Goal: Task Accomplishment & Management: Manage account settings

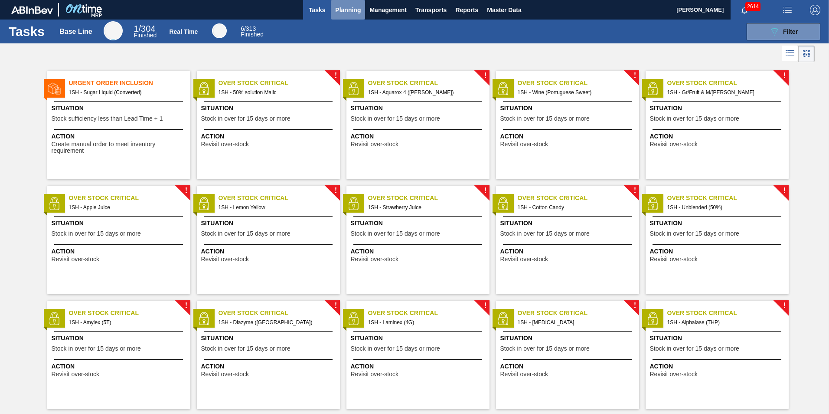
click at [350, 9] on span "Planning" at bounding box center [348, 10] width 26 height 10
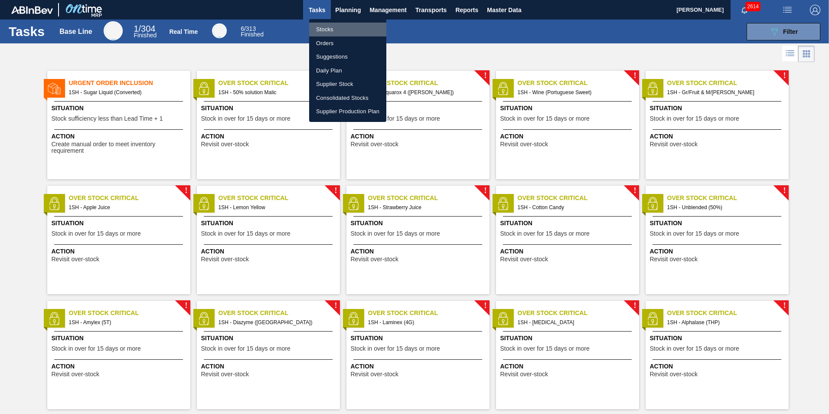
click at [335, 28] on li "Stocks" at bounding box center [347, 30] width 77 height 14
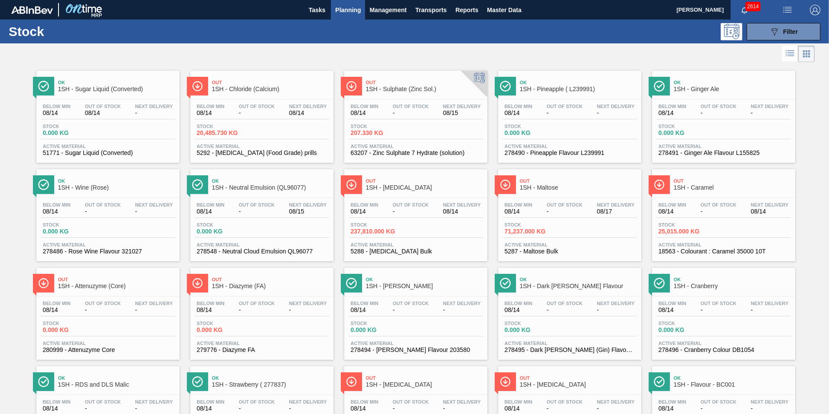
click at [553, 184] on span "1SH - Maltose" at bounding box center [578, 187] width 117 height 7
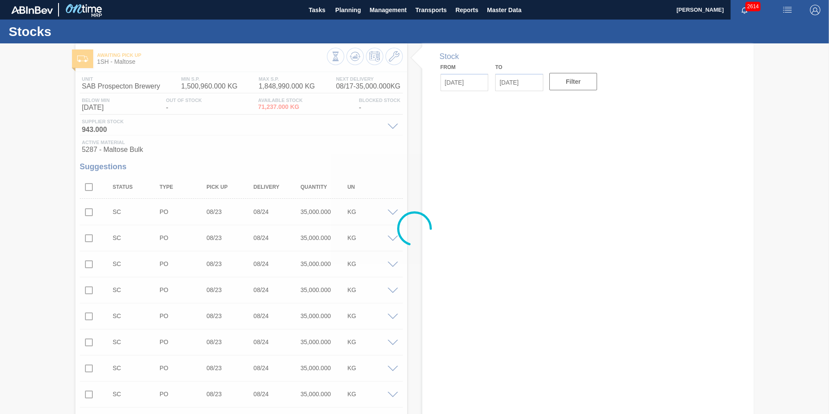
type up "08/16/2025"
type input "[DATE]"
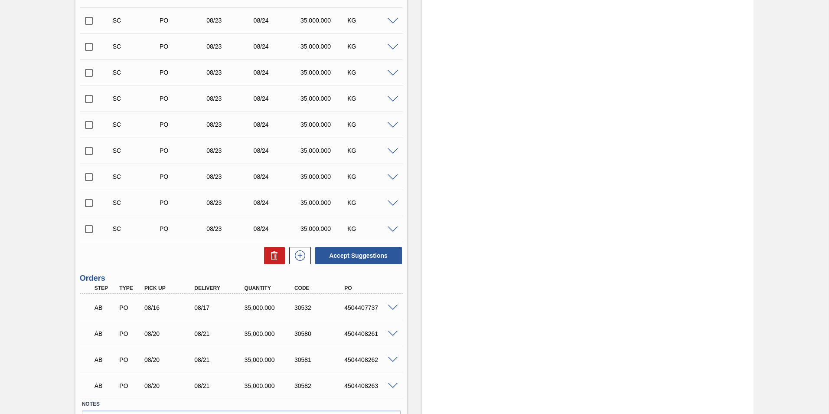
scroll to position [1235, 0]
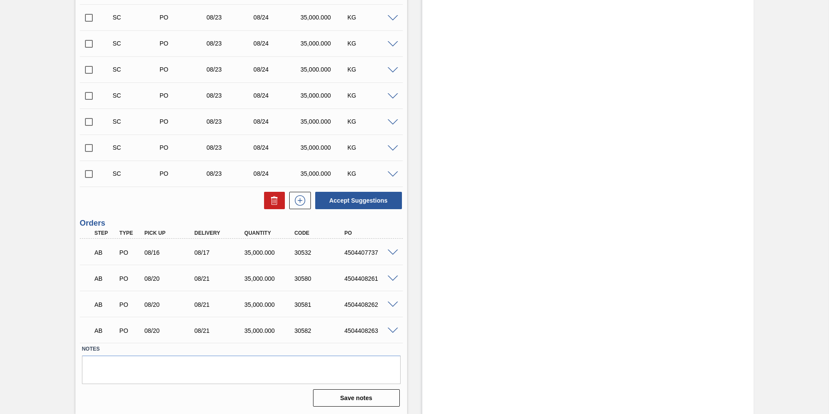
click at [393, 253] on span at bounding box center [393, 252] width 10 height 7
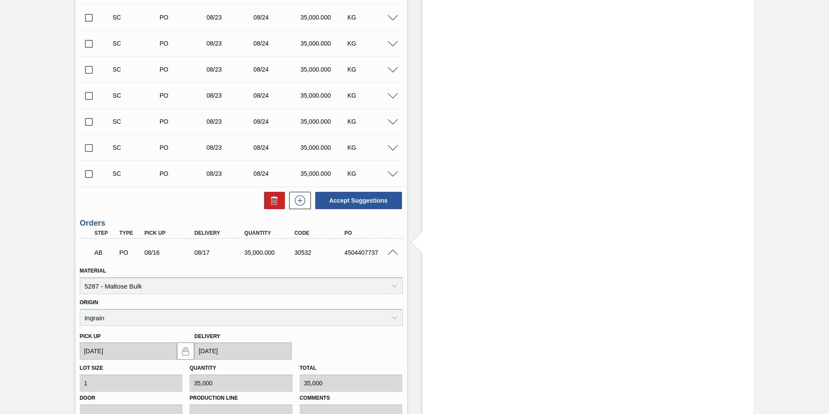
scroll to position [1365, 0]
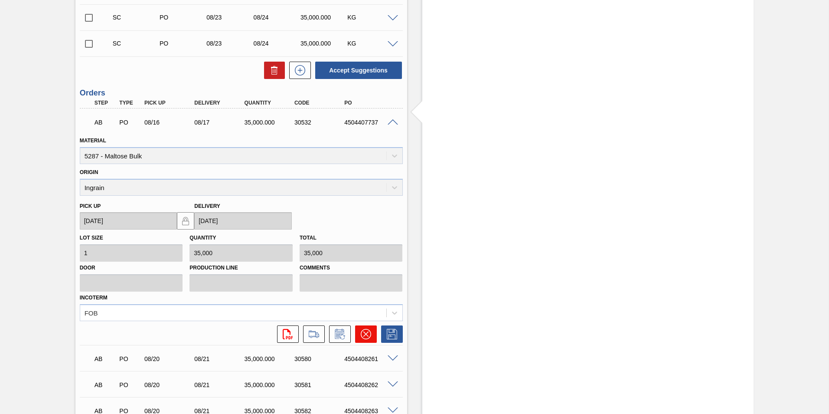
click at [366, 330] on icon at bounding box center [366, 334] width 10 height 10
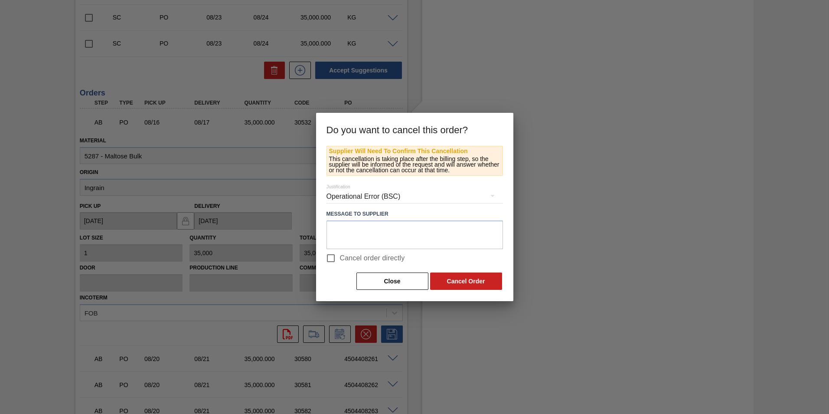
click at [332, 257] on input "Cancel order directly" at bounding box center [331, 258] width 18 height 18
checkbox input "true"
click at [447, 282] on button "Cancel Order" at bounding box center [466, 280] width 72 height 17
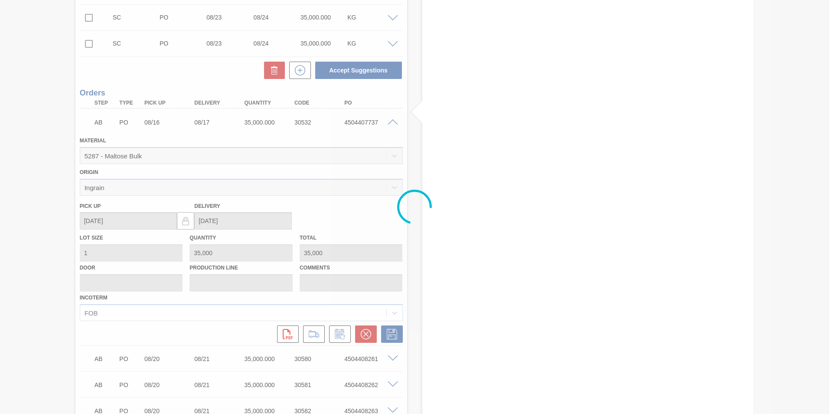
scroll to position [1235, 0]
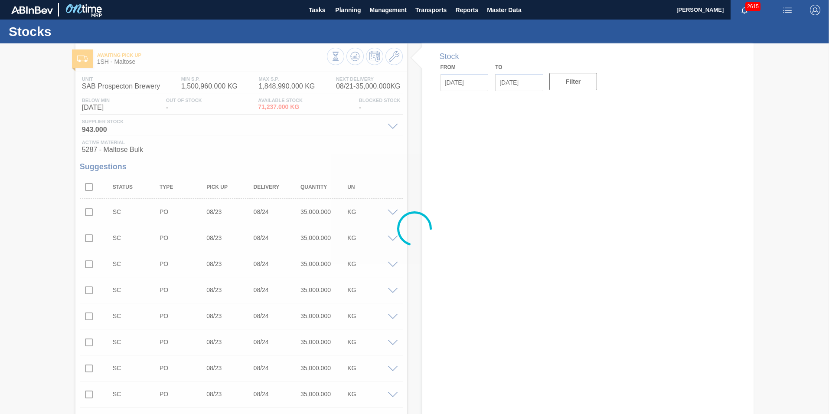
type input "08/14/2025"
type input "08/28/2025"
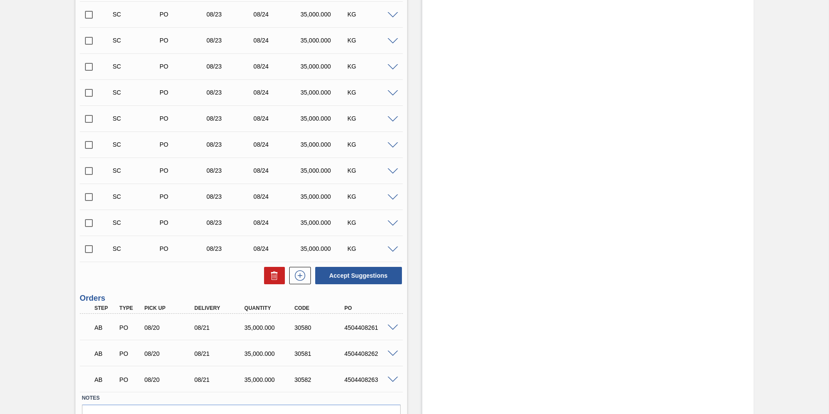
scroll to position [1209, 0]
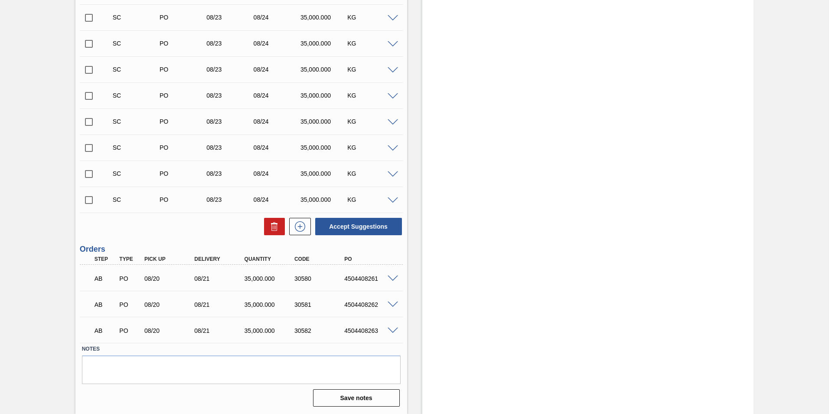
click at [389, 277] on span at bounding box center [393, 278] width 10 height 7
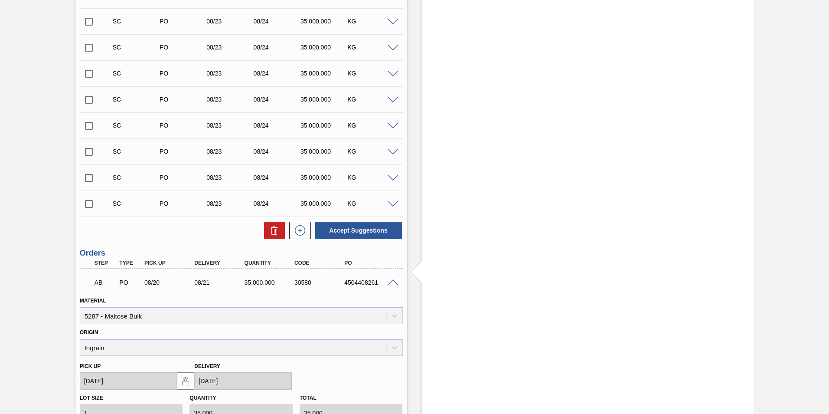
scroll to position [1252, 0]
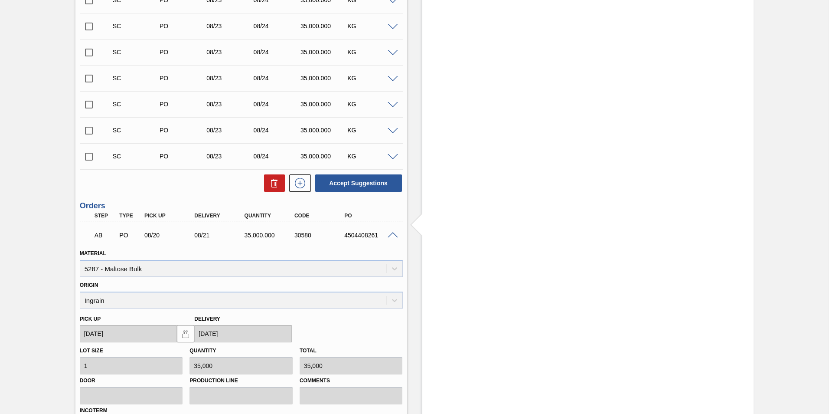
click at [87, 157] on input "checkbox" at bounding box center [89, 156] width 18 height 18
click at [358, 186] on button "Accept Suggestions" at bounding box center [358, 182] width 87 height 17
checkbox input "false"
click at [91, 130] on input "checkbox" at bounding box center [89, 130] width 18 height 18
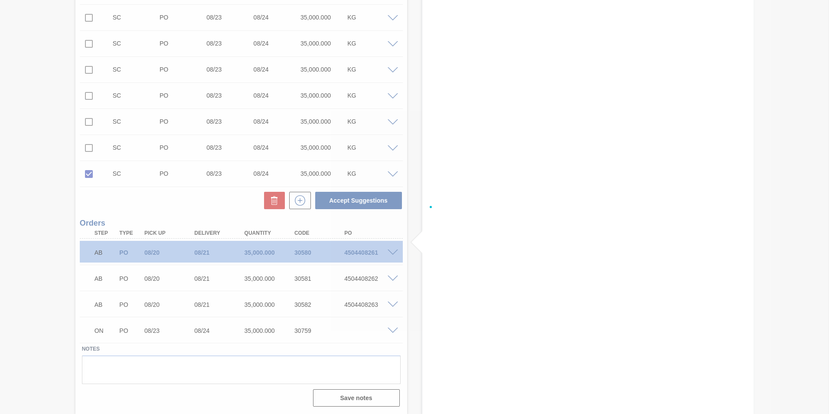
scroll to position [1209, 0]
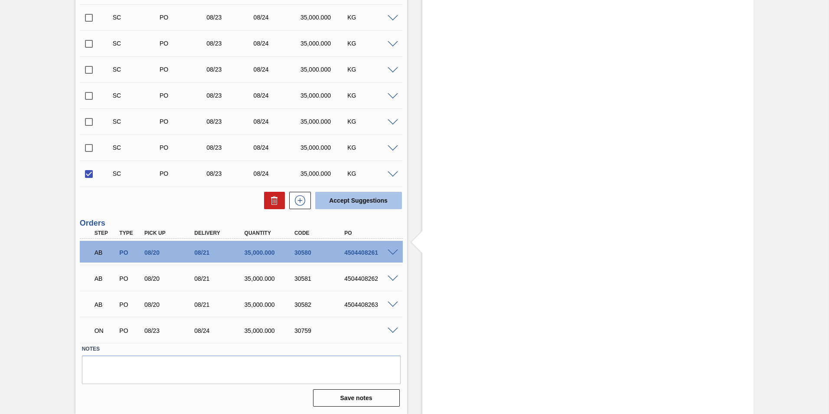
click at [358, 199] on button "Accept Suggestions" at bounding box center [358, 200] width 87 height 17
checkbox input "false"
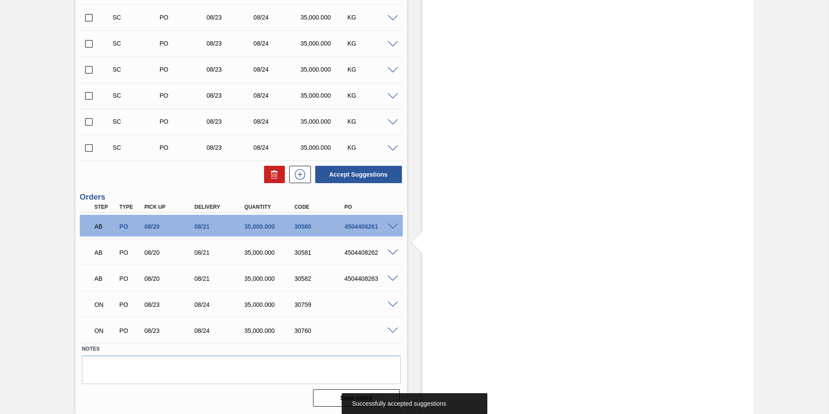
click at [88, 147] on input "checkbox" at bounding box center [89, 148] width 18 height 18
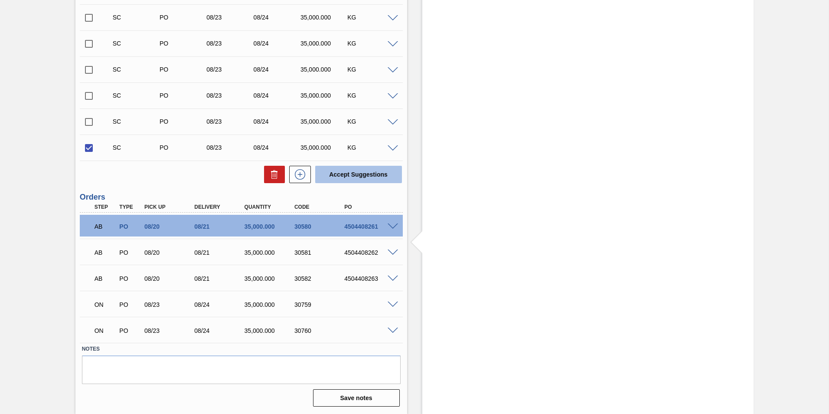
click at [355, 175] on button "Accept Suggestions" at bounding box center [358, 174] width 87 height 17
checkbox input "false"
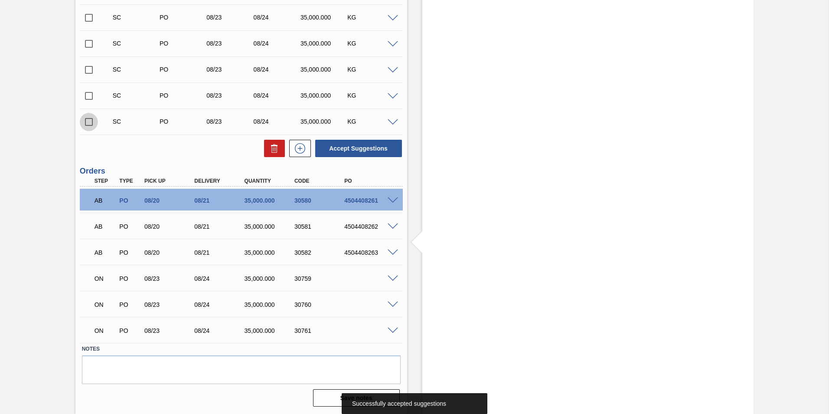
click at [87, 120] on input "checkbox" at bounding box center [89, 122] width 18 height 18
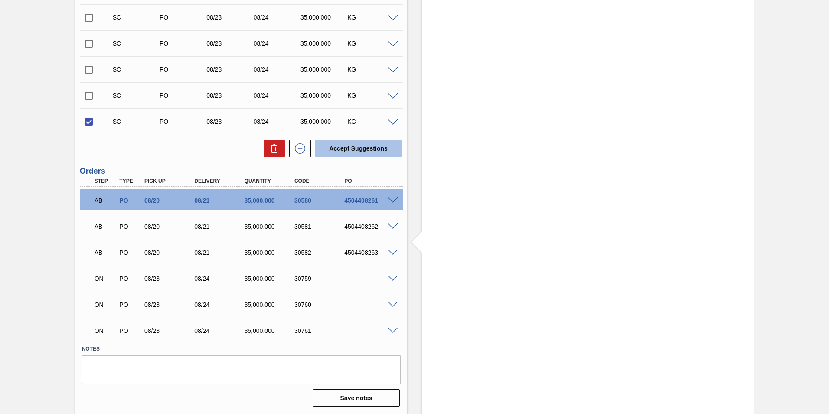
click at [355, 142] on button "Accept Suggestions" at bounding box center [358, 148] width 87 height 17
checkbox input "false"
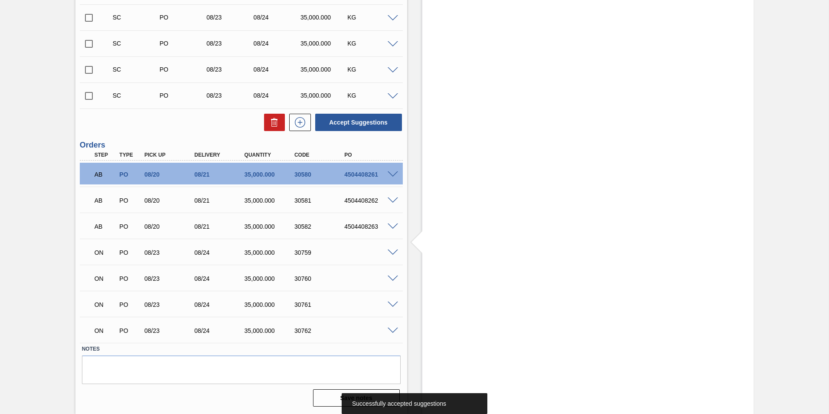
click at [89, 96] on input "checkbox" at bounding box center [89, 96] width 18 height 18
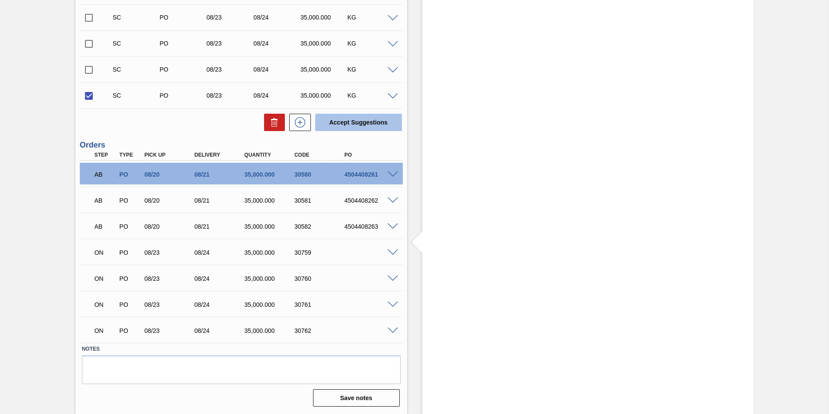
click at [372, 117] on button "Accept Suggestions" at bounding box center [358, 122] width 87 height 17
checkbox input "false"
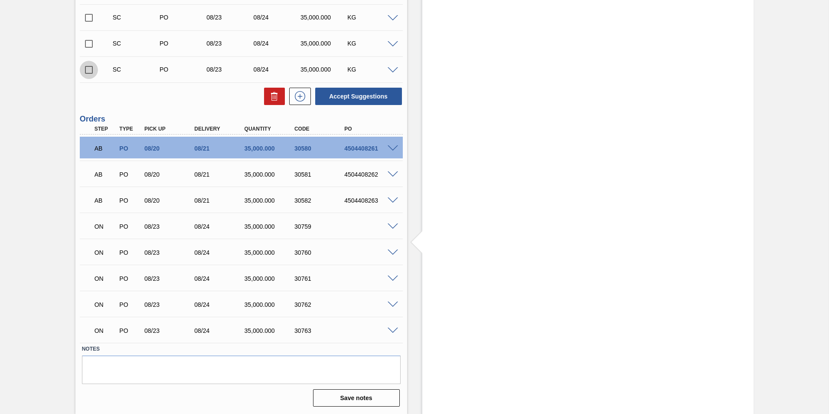
click at [87, 70] on input "checkbox" at bounding box center [89, 70] width 18 height 18
click at [340, 95] on button "Accept Suggestions" at bounding box center [358, 96] width 87 height 17
checkbox input "false"
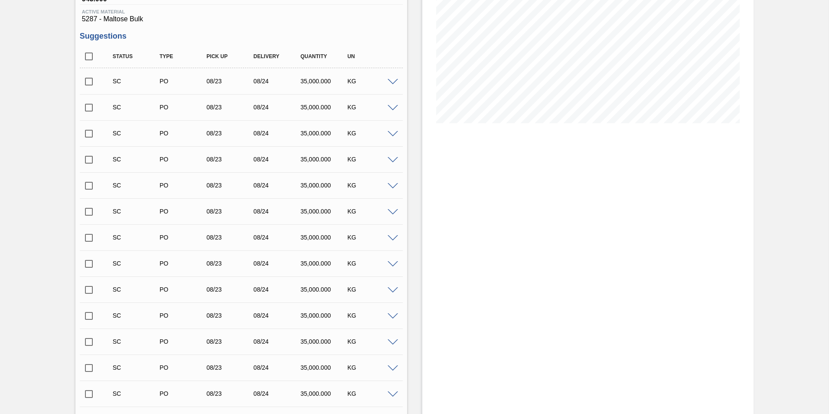
scroll to position [38, 0]
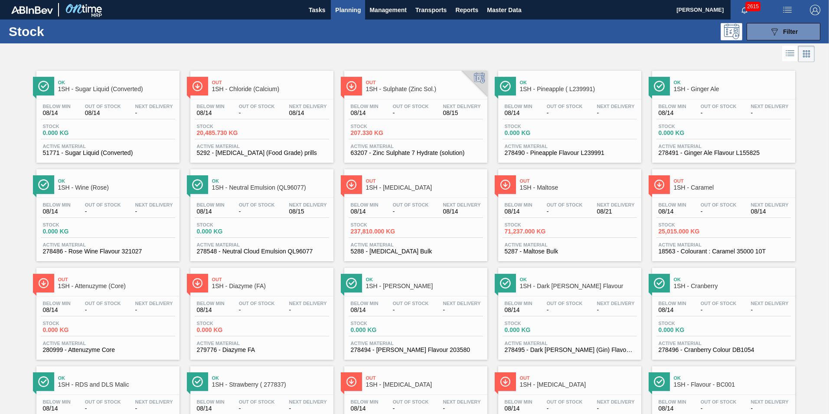
click at [396, 188] on span "1SH - [MEDICAL_DATA]" at bounding box center [424, 187] width 117 height 7
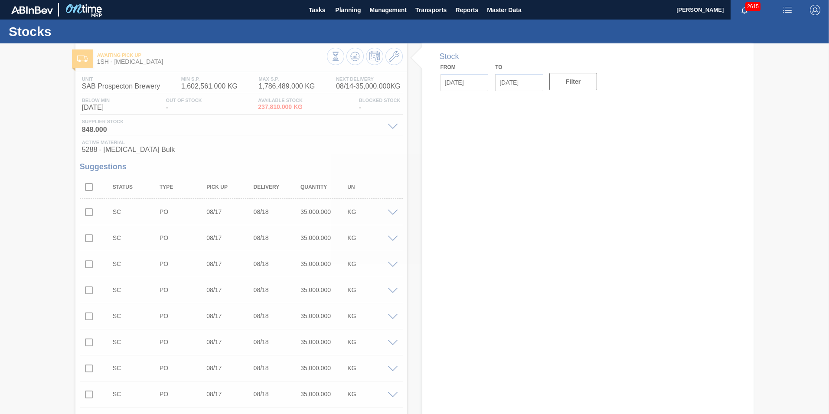
type input "[DATE]"
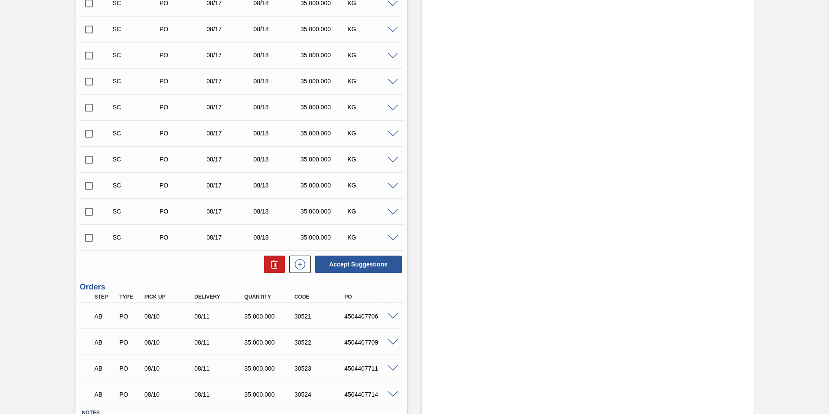
scroll to position [1079, 0]
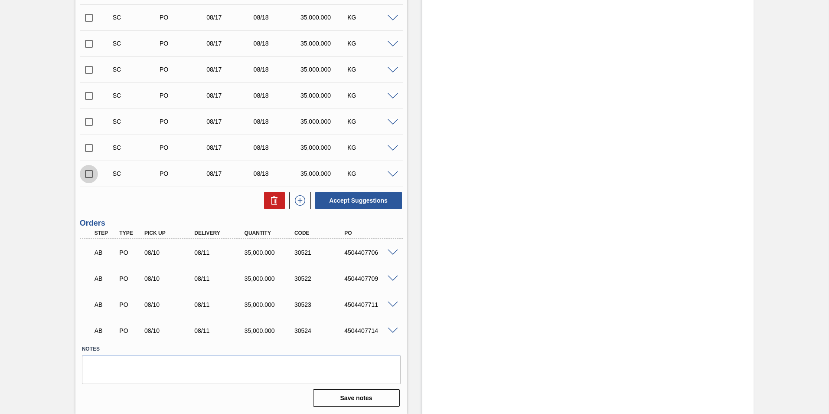
click at [87, 175] on input "checkbox" at bounding box center [89, 174] width 18 height 18
click at [363, 202] on button "Accept Suggestions" at bounding box center [358, 200] width 87 height 17
checkbox input "false"
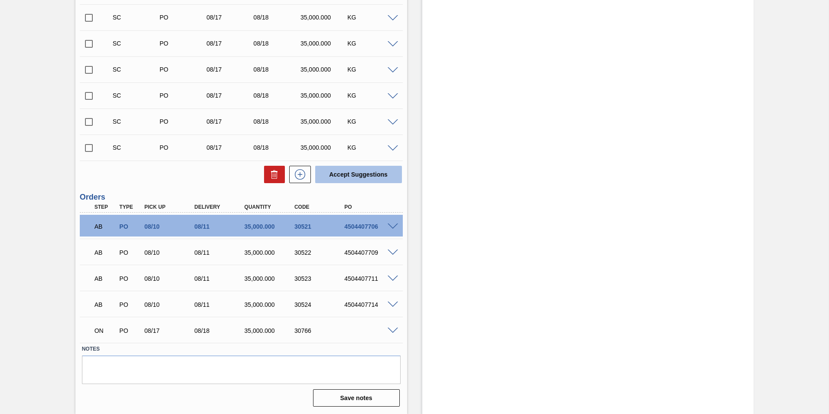
click at [340, 173] on button "Accept Suggestions" at bounding box center [358, 174] width 87 height 17
click at [89, 147] on input "checkbox" at bounding box center [89, 148] width 18 height 18
click at [367, 174] on button "Accept Suggestions" at bounding box center [358, 174] width 87 height 17
checkbox input "false"
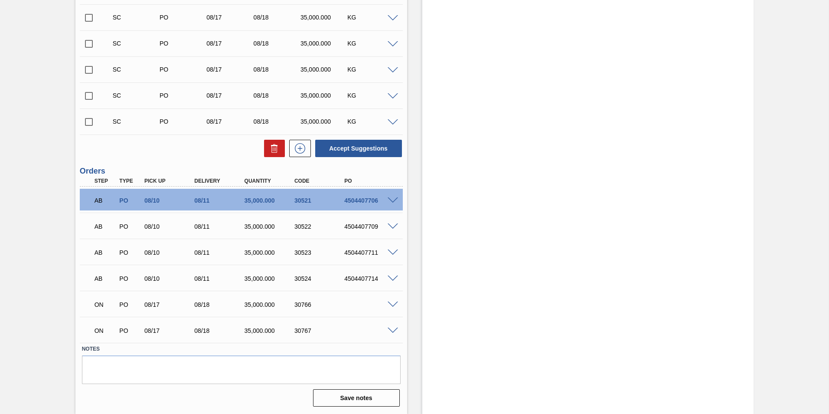
click at [90, 121] on input "checkbox" at bounding box center [89, 122] width 18 height 18
click at [343, 147] on button "Accept Suggestions" at bounding box center [358, 148] width 87 height 17
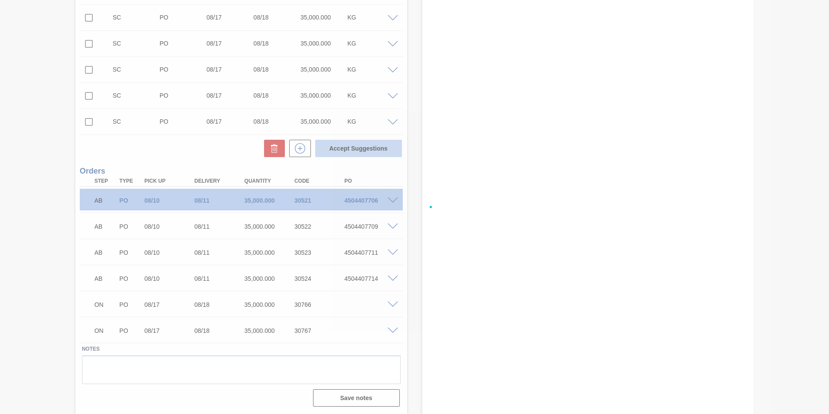
checkbox input "false"
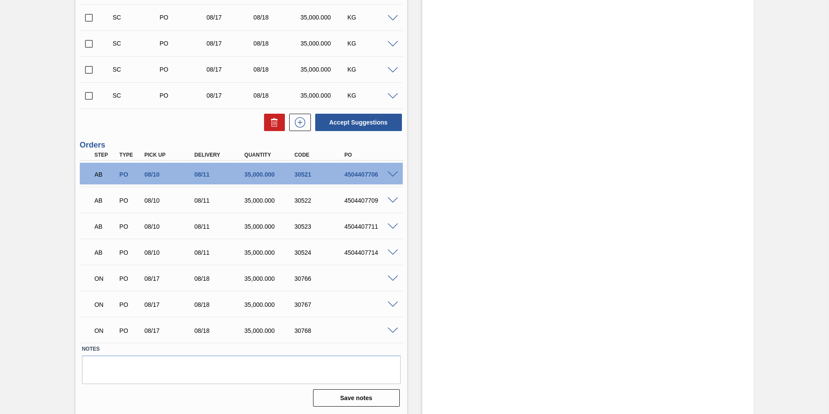
click at [85, 98] on input "checkbox" at bounding box center [89, 96] width 18 height 18
click at [332, 124] on button "Accept Suggestions" at bounding box center [358, 122] width 87 height 17
checkbox input "false"
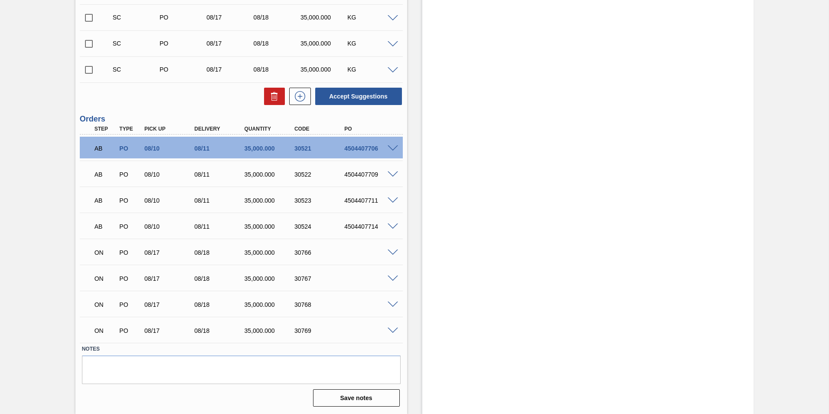
click at [88, 70] on input "checkbox" at bounding box center [89, 70] width 18 height 18
click at [346, 96] on button "Accept Suggestions" at bounding box center [358, 96] width 87 height 17
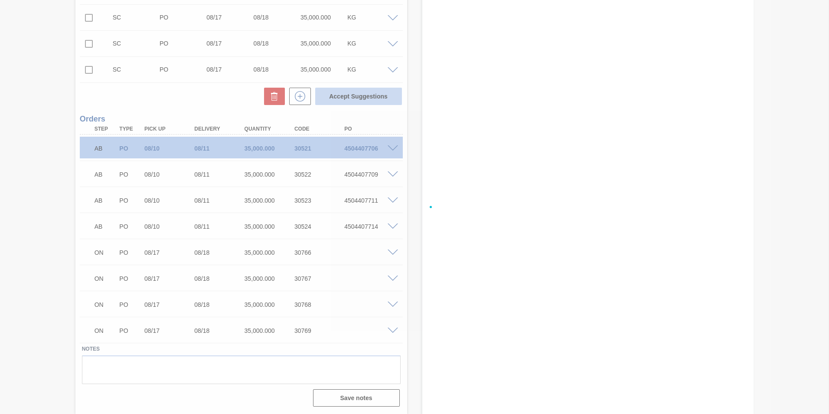
checkbox input "false"
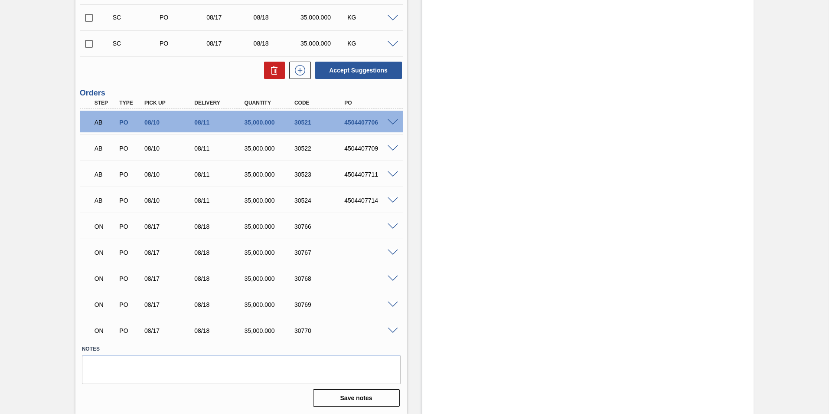
click at [88, 44] on input "checkbox" at bounding box center [89, 44] width 18 height 18
click at [344, 72] on button "Accept Suggestions" at bounding box center [358, 70] width 87 height 17
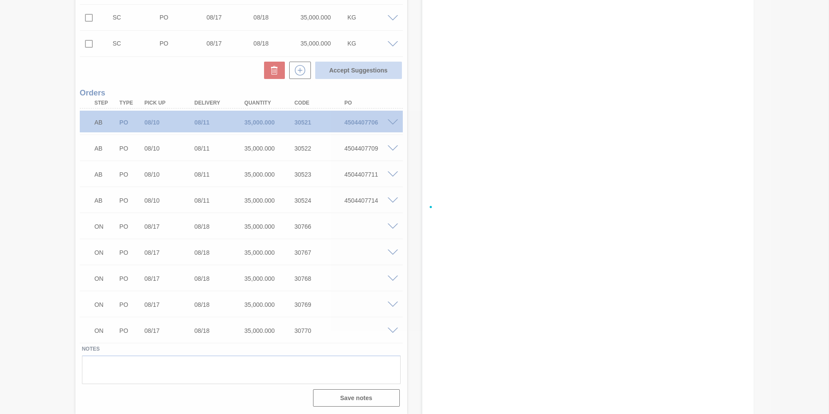
checkbox input "false"
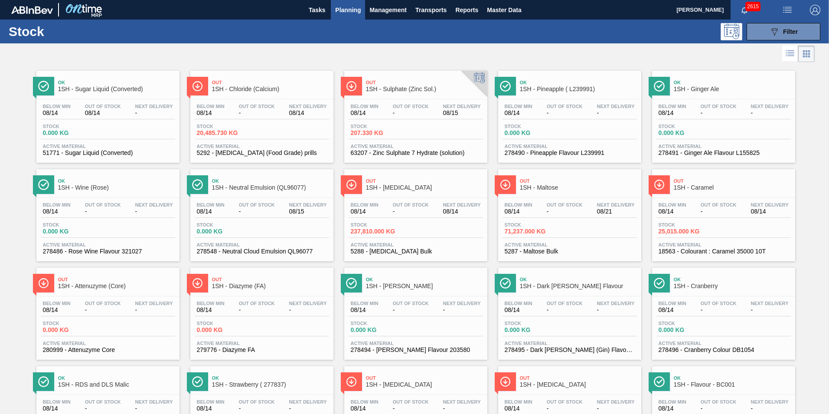
click at [389, 186] on span "1SH - [MEDICAL_DATA]" at bounding box center [424, 187] width 117 height 7
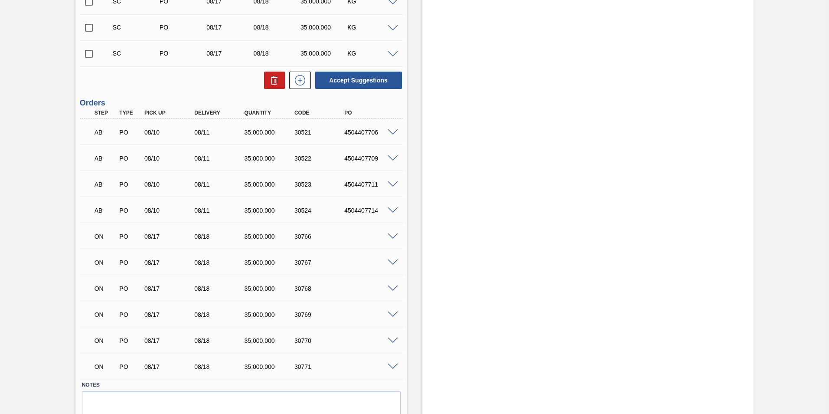
scroll to position [1079, 0]
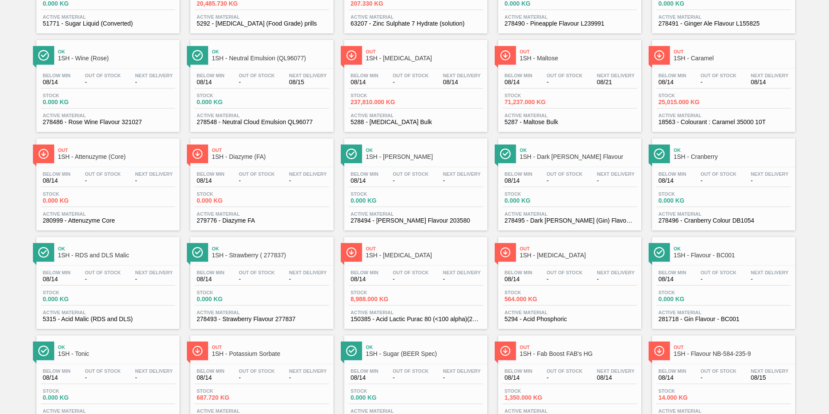
scroll to position [130, 0]
click at [545, 57] on span "1SH - Maltose" at bounding box center [578, 57] width 117 height 7
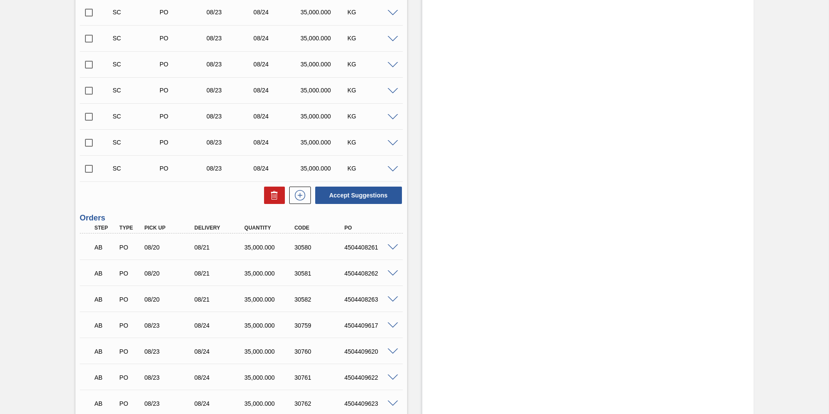
scroll to position [1209, 0]
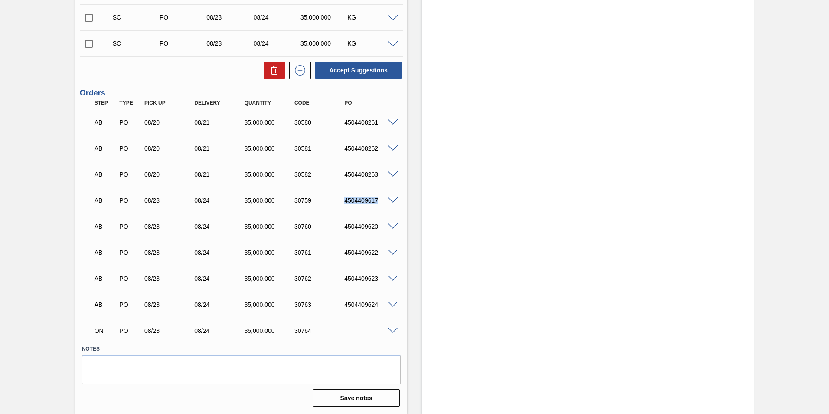
drag, startPoint x: 344, startPoint y: 200, endPoint x: 382, endPoint y: 200, distance: 38.2
click at [382, 200] on div "4504409617" at bounding box center [370, 200] width 56 height 7
copy div "4504409617"
drag, startPoint x: 343, startPoint y: 223, endPoint x: 378, endPoint y: 227, distance: 35.3
click at [378, 227] on div "4504409620" at bounding box center [370, 226] width 56 height 7
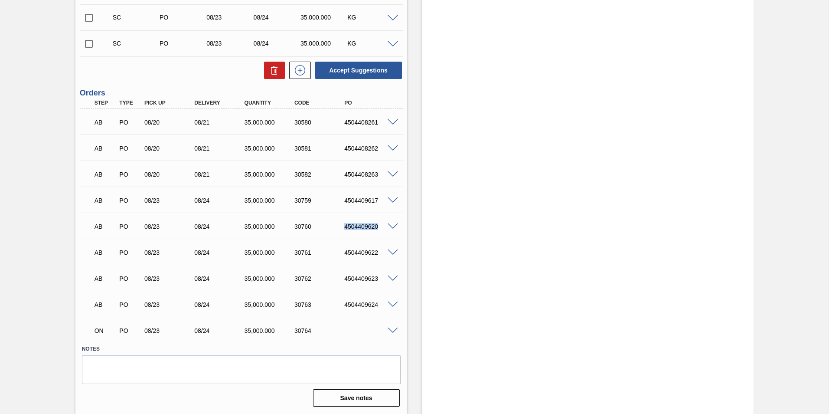
copy div "4504409620"
drag, startPoint x: 344, startPoint y: 252, endPoint x: 383, endPoint y: 251, distance: 38.6
click at [383, 251] on div "4504409622" at bounding box center [370, 252] width 56 height 7
copy div "4504409622"
drag, startPoint x: 342, startPoint y: 278, endPoint x: 380, endPoint y: 280, distance: 38.2
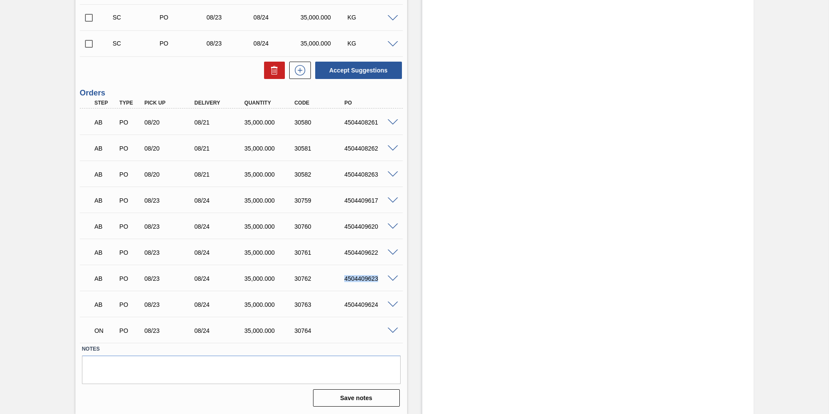
click at [380, 280] on div "4504409623" at bounding box center [370, 278] width 56 height 7
copy div "4504409623"
drag, startPoint x: 343, startPoint y: 304, endPoint x: 377, endPoint y: 306, distance: 33.9
click at [377, 306] on div "4504409624" at bounding box center [370, 304] width 56 height 7
copy div "4504409624"
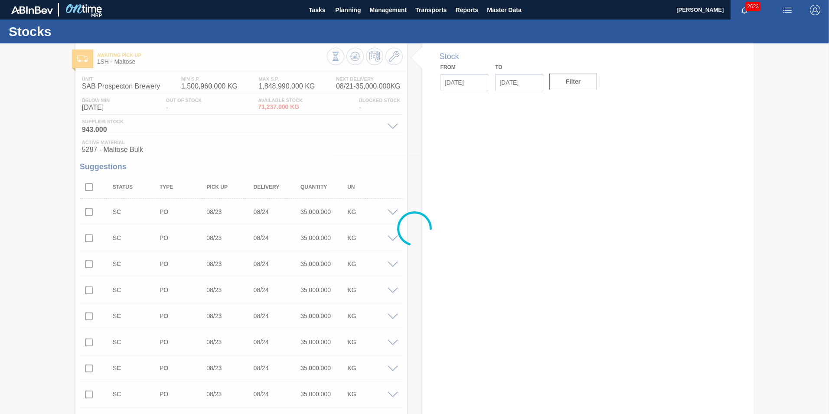
type input "08/14/2025"
type input "08/28/2025"
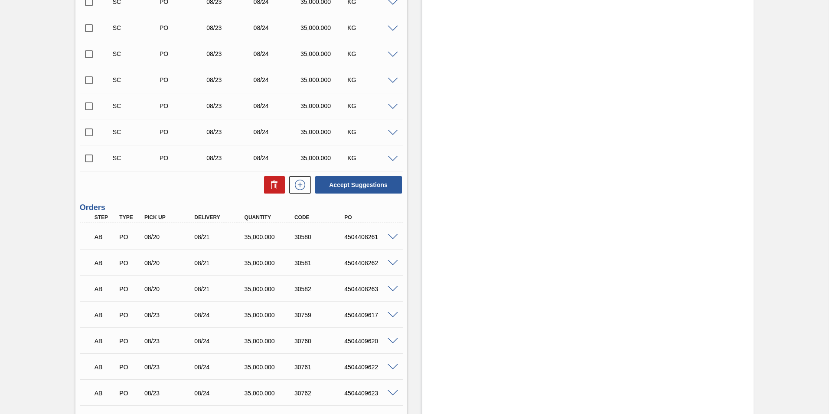
scroll to position [1171, 0]
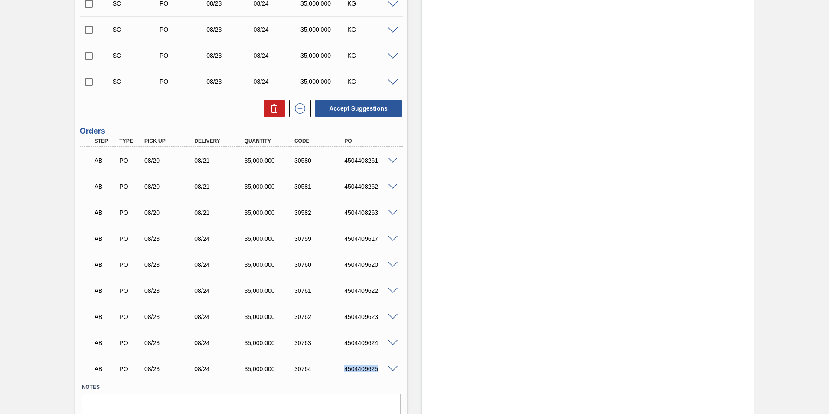
drag, startPoint x: 345, startPoint y: 369, endPoint x: 379, endPoint y: 371, distance: 34.8
click at [379, 371] on div "4504409625" at bounding box center [370, 368] width 56 height 7
copy div "4504409625"
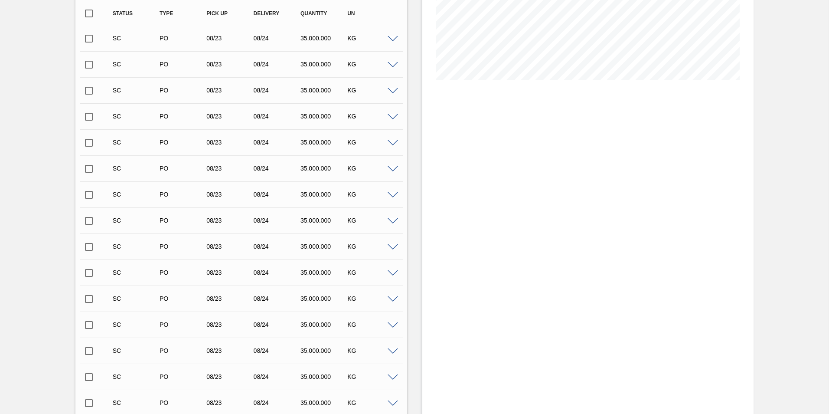
scroll to position [0, 0]
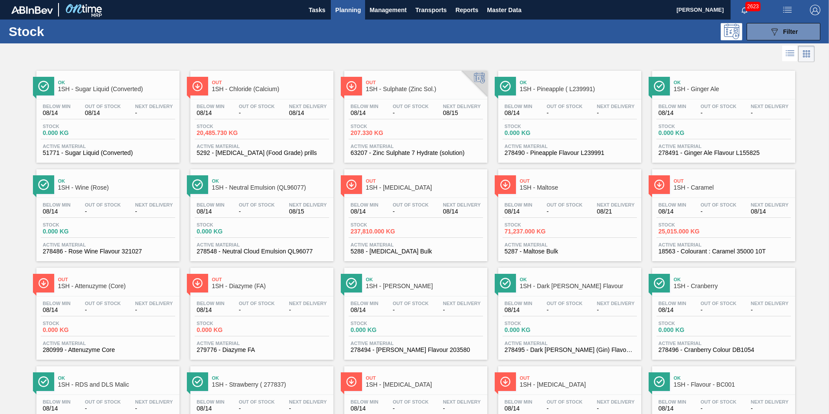
click at [396, 187] on span "1SH - [MEDICAL_DATA]" at bounding box center [424, 187] width 117 height 7
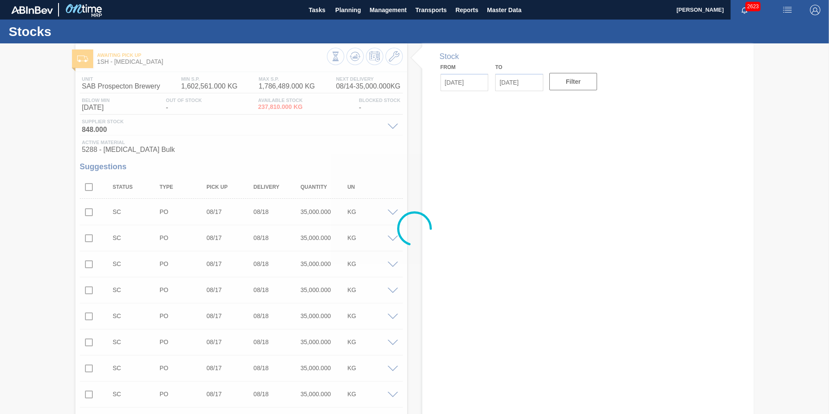
type input "[DATE]"
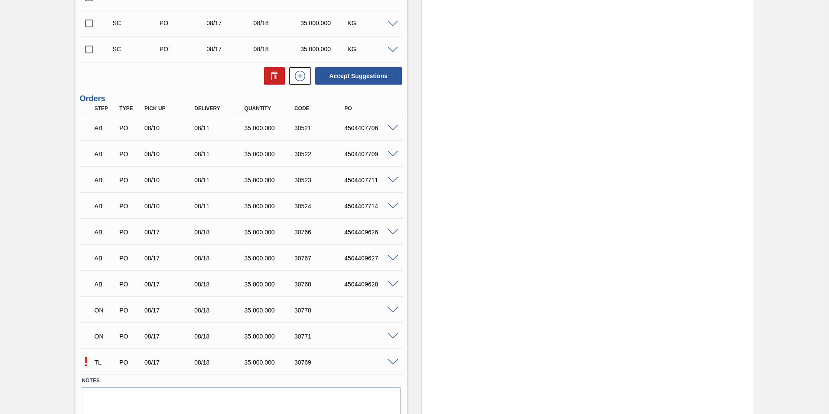
scroll to position [1079, 0]
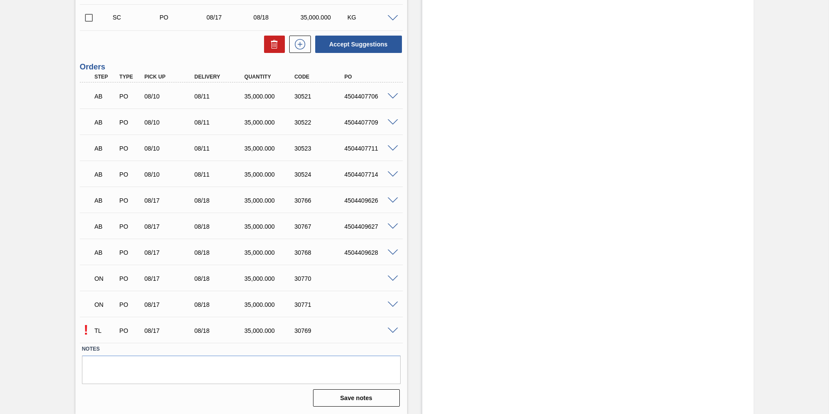
click at [388, 334] on div "! TL PO 08/17 08/18 35,000.000 30769" at bounding box center [241, 330] width 323 height 22
click at [391, 98] on span at bounding box center [393, 96] width 10 height 7
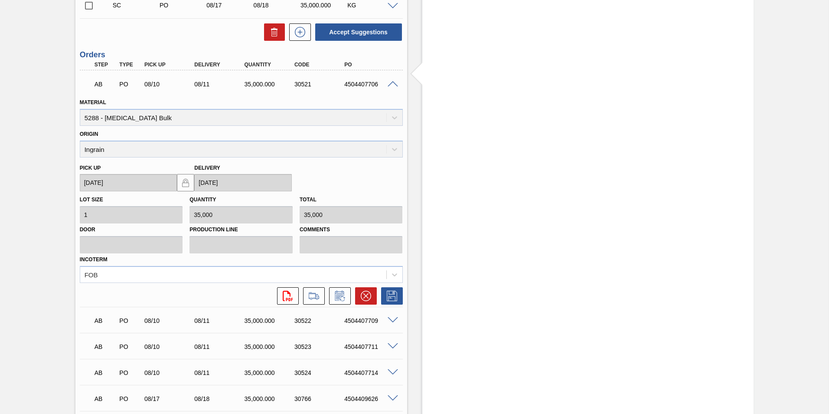
scroll to position [1166, 0]
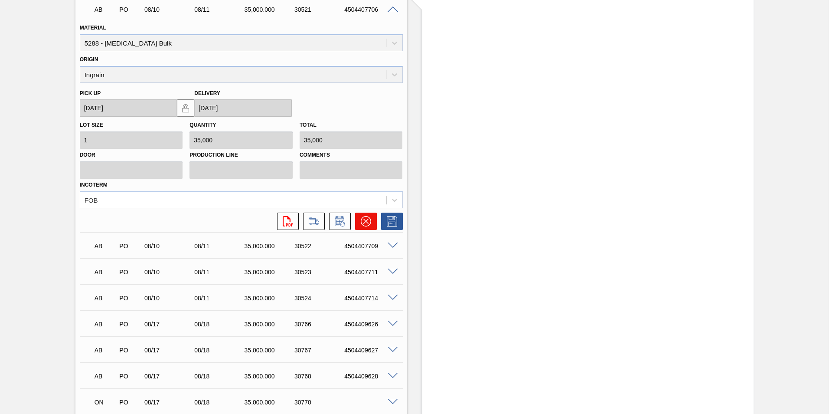
click at [366, 220] on icon at bounding box center [366, 221] width 10 height 10
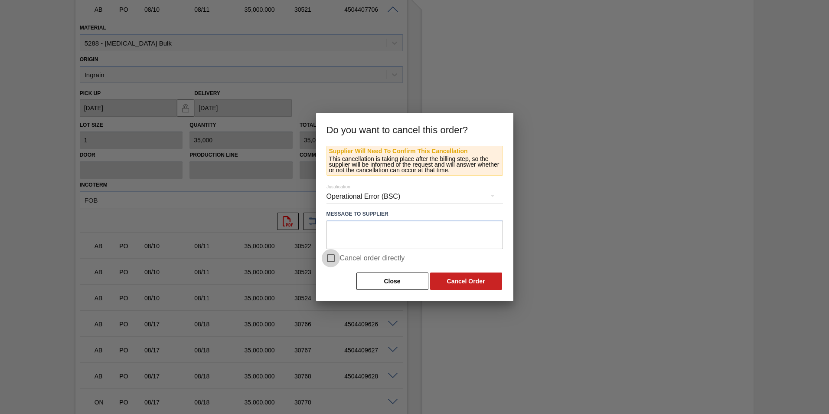
click at [330, 257] on input "Cancel order directly" at bounding box center [331, 258] width 18 height 18
checkbox input "true"
click at [453, 278] on button "Cancel Order" at bounding box center [466, 280] width 72 height 17
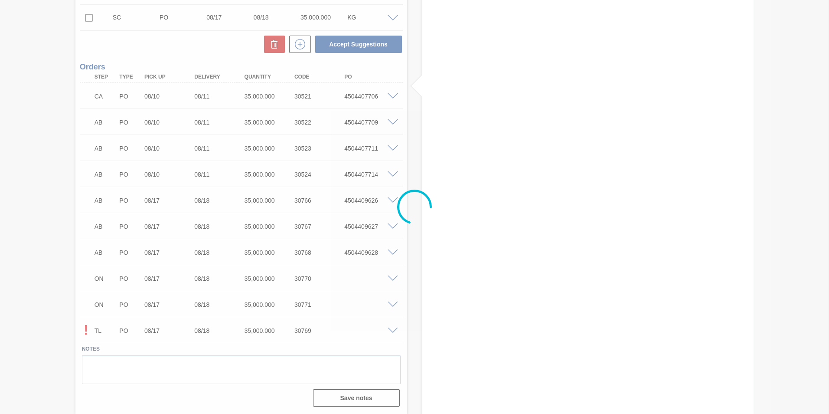
scroll to position [1079, 0]
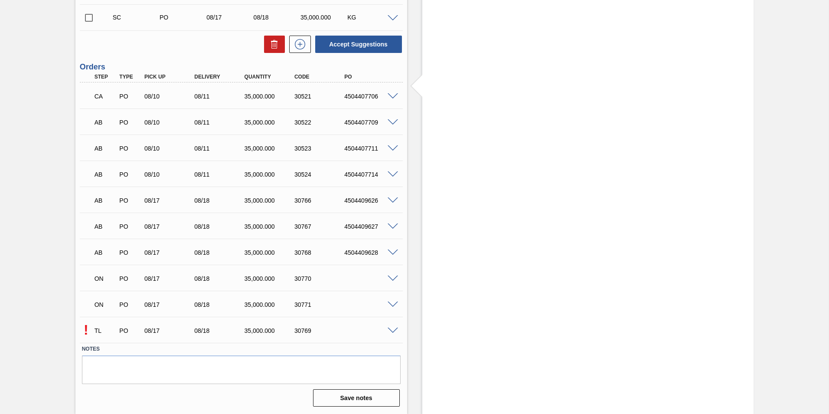
click at [391, 122] on span at bounding box center [393, 122] width 10 height 7
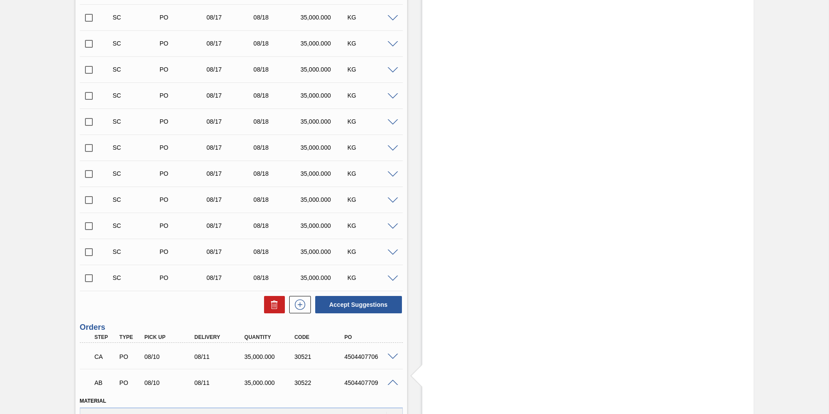
scroll to position [862, 0]
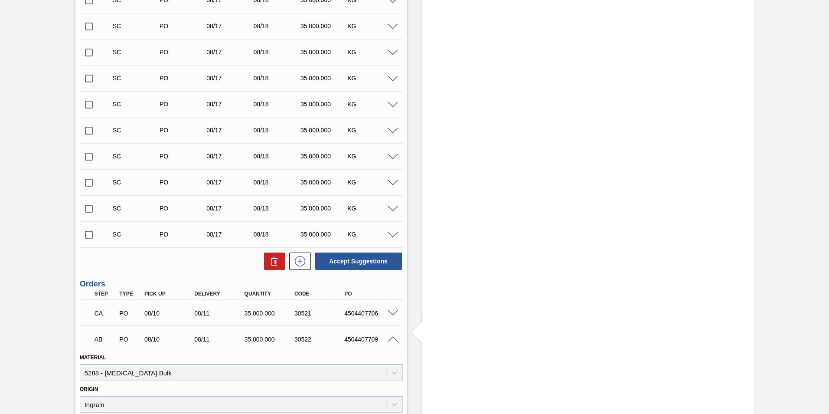
click at [391, 338] on span at bounding box center [393, 339] width 10 height 7
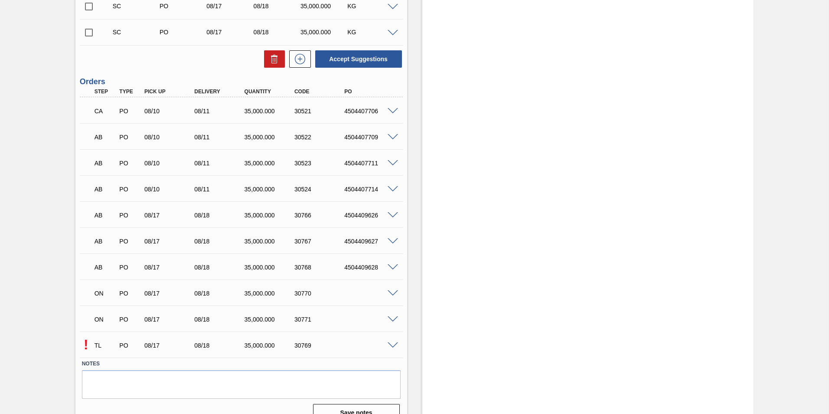
scroll to position [1079, 0]
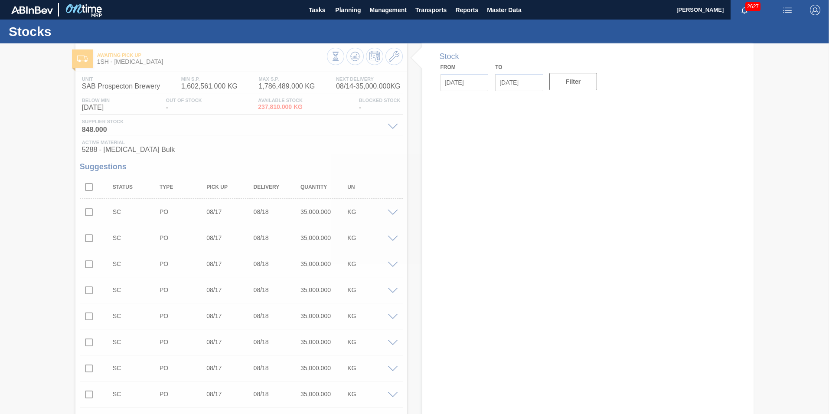
type input "[DATE]"
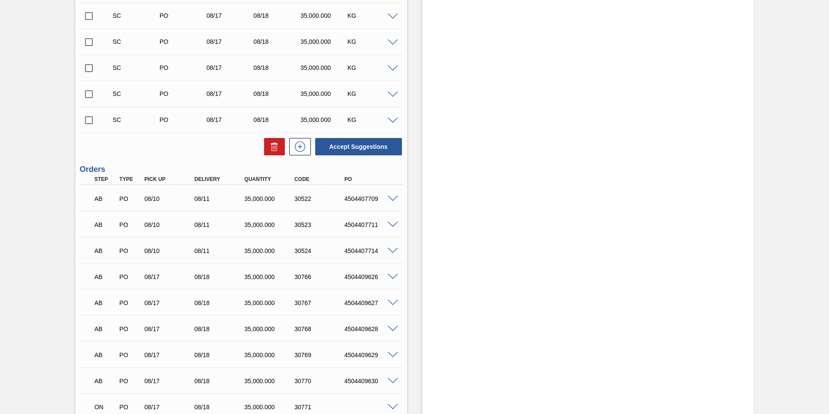
scroll to position [1053, 0]
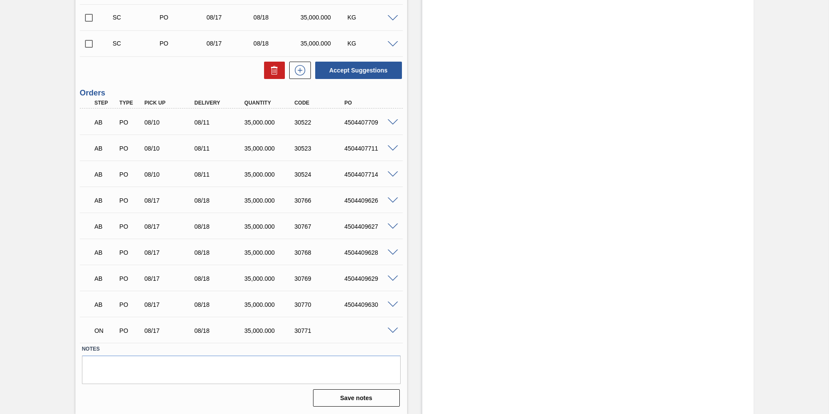
click at [392, 200] on span at bounding box center [393, 200] width 10 height 7
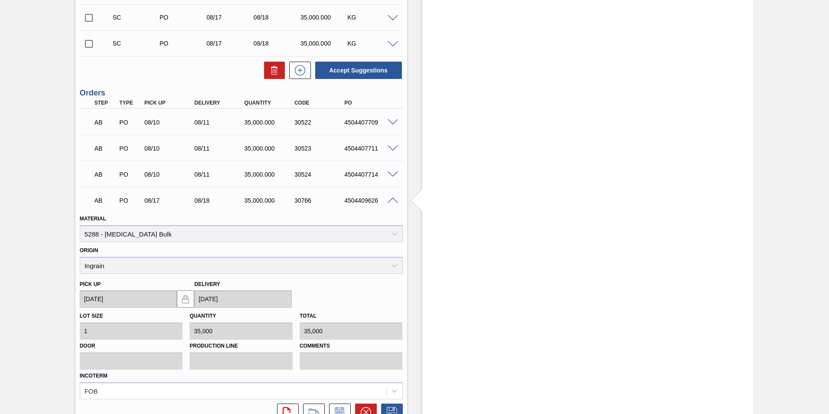
click at [390, 198] on span at bounding box center [393, 200] width 10 height 7
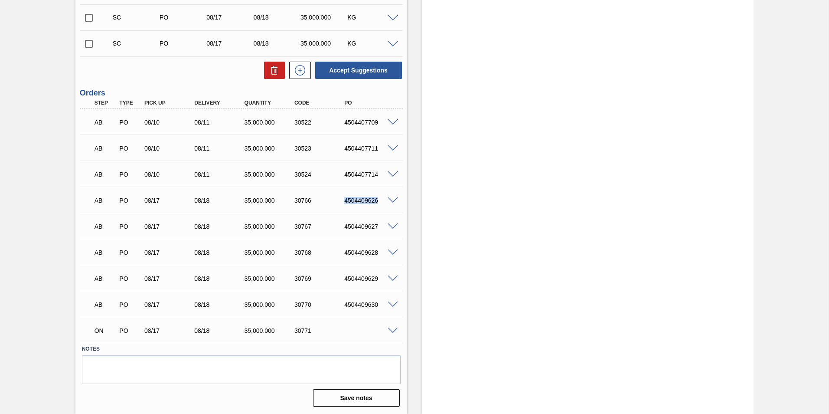
drag, startPoint x: 343, startPoint y: 202, endPoint x: 379, endPoint y: 205, distance: 35.7
click at [379, 205] on div "AB PO 08/17 08/18 35,000.000 30766 4504409626" at bounding box center [239, 199] width 300 height 17
copy div "4504409626"
drag, startPoint x: 341, startPoint y: 228, endPoint x: 382, endPoint y: 228, distance: 40.8
click at [382, 228] on div "4504409627" at bounding box center [370, 226] width 56 height 7
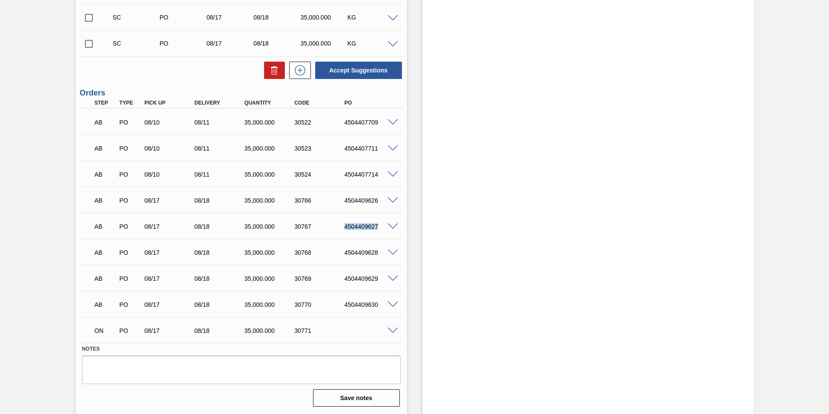
copy div "4504409627"
drag, startPoint x: 341, startPoint y: 254, endPoint x: 382, endPoint y: 257, distance: 40.8
click at [382, 257] on div "AB PO 08/17 08/18 35,000.000 30768 4504409628" at bounding box center [239, 251] width 300 height 17
copy div "4504409628"
drag, startPoint x: 343, startPoint y: 278, endPoint x: 380, endPoint y: 282, distance: 37.9
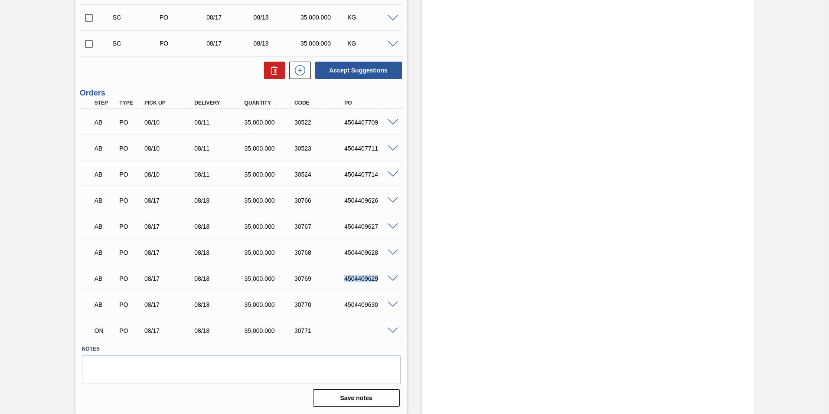
click at [380, 282] on div "AB PO 08/17 08/18 35,000.000 30769 4504409629" at bounding box center [239, 277] width 300 height 17
copy div "4504409629"
drag, startPoint x: 343, startPoint y: 304, endPoint x: 379, endPoint y: 307, distance: 36.6
click at [379, 307] on div "4504409630" at bounding box center [370, 304] width 56 height 7
copy div "4504409630"
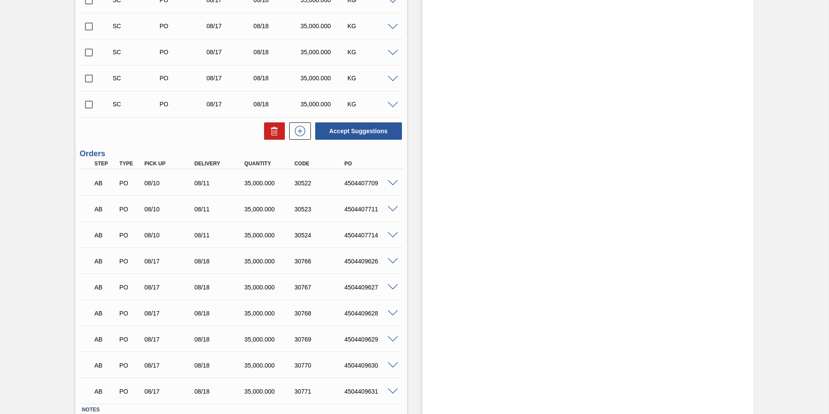
scroll to position [1053, 0]
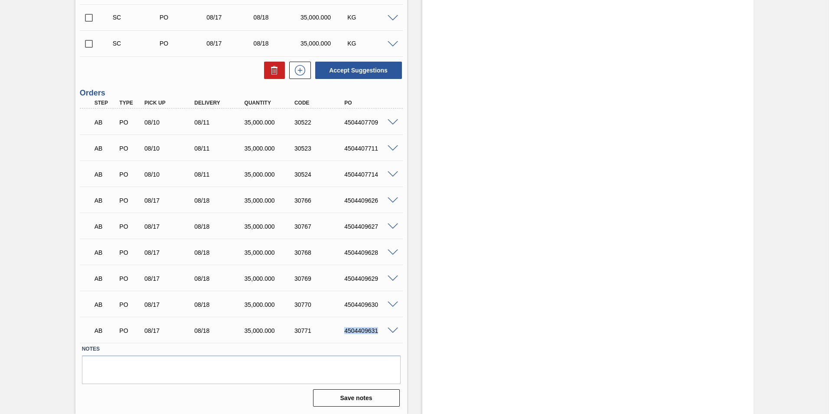
drag, startPoint x: 343, startPoint y: 329, endPoint x: 379, endPoint y: 330, distance: 36.0
click at [379, 330] on div "4504409631" at bounding box center [370, 330] width 56 height 7
copy div "4504409631"
